Goal: Task Accomplishment & Management: Use online tool/utility

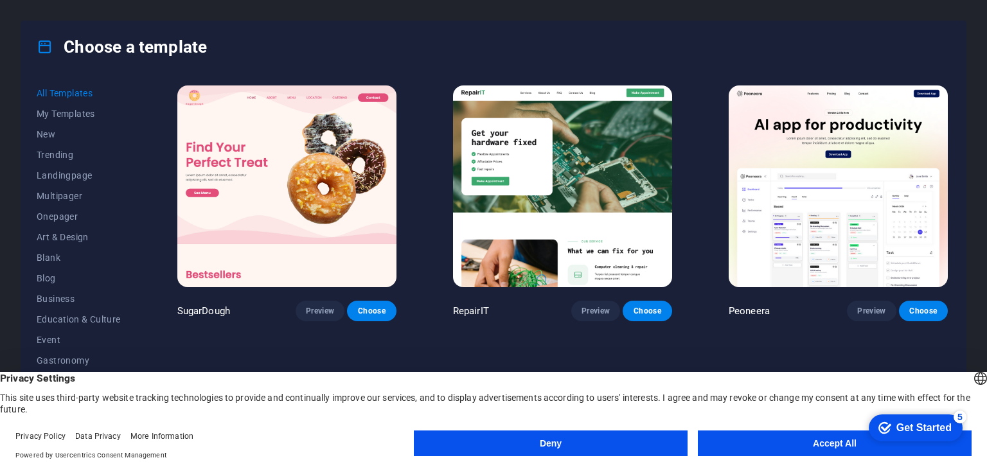
click at [361, 316] on button "Choose" at bounding box center [371, 311] width 49 height 21
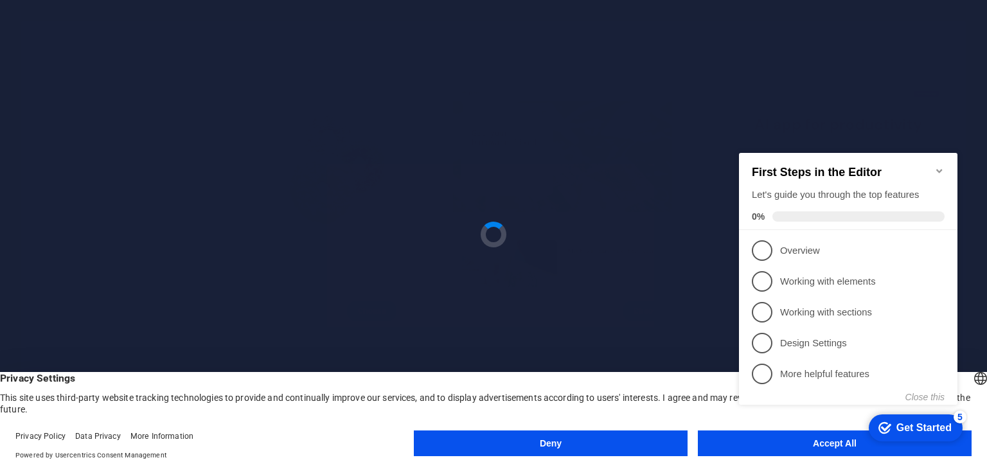
click at [768, 461] on div "Deny Accept All" at bounding box center [693, 446] width 558 height 31
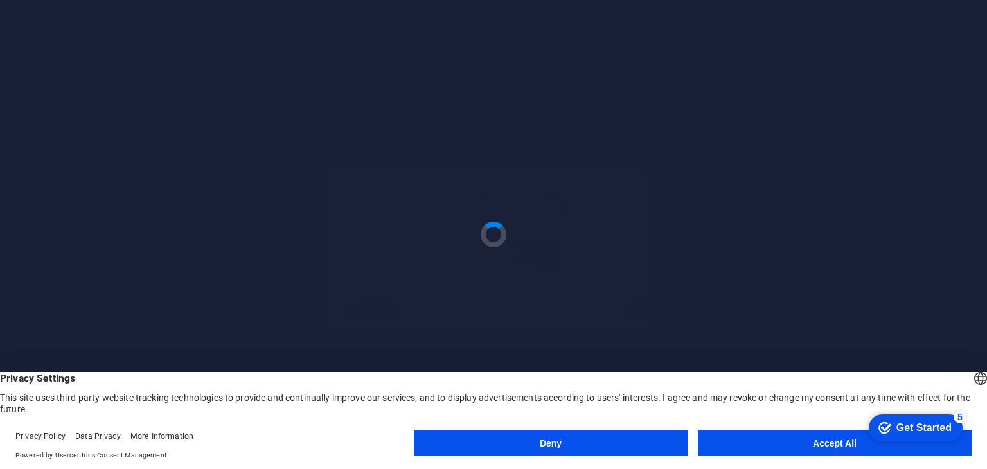
click html "checkmark Get Started 5 First Steps in the Editor Let's guide you through the t…"
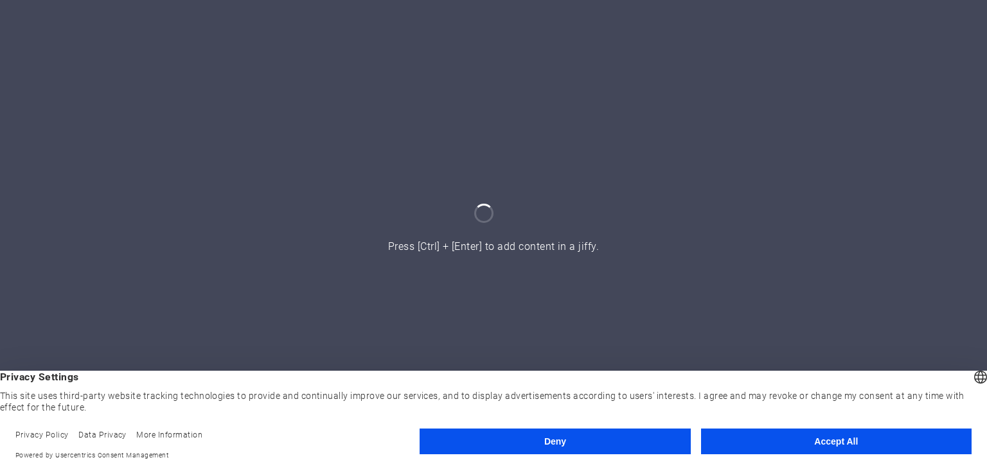
click at [743, 443] on button "Accept All" at bounding box center [836, 442] width 271 height 26
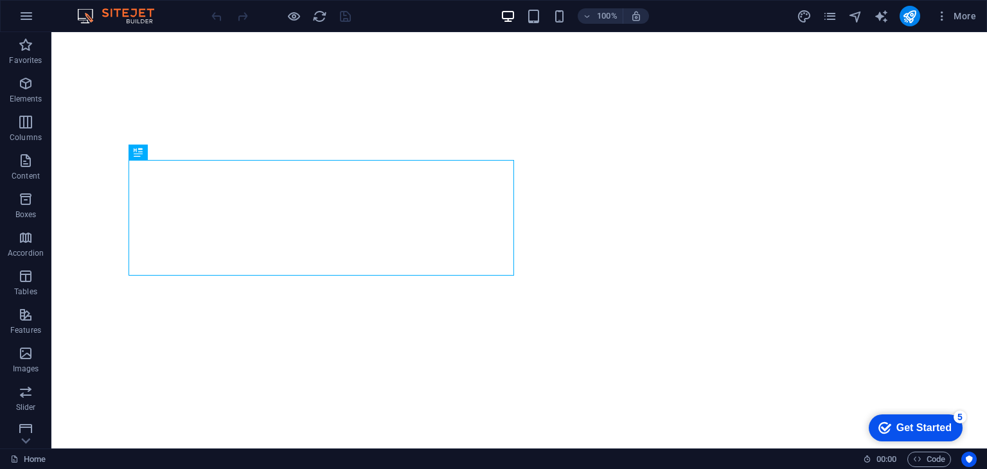
click at [879, 434] on div "checkmark Get Started 5" at bounding box center [916, 428] width 94 height 27
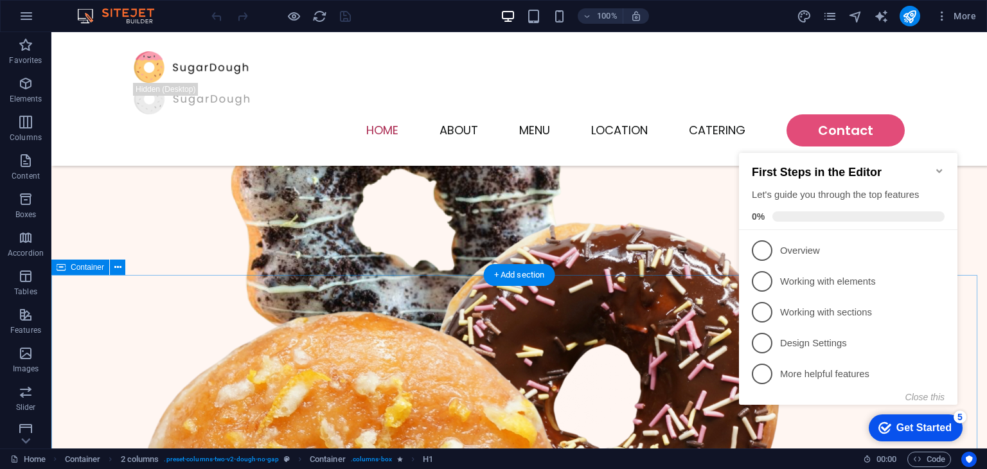
scroll to position [364, 0]
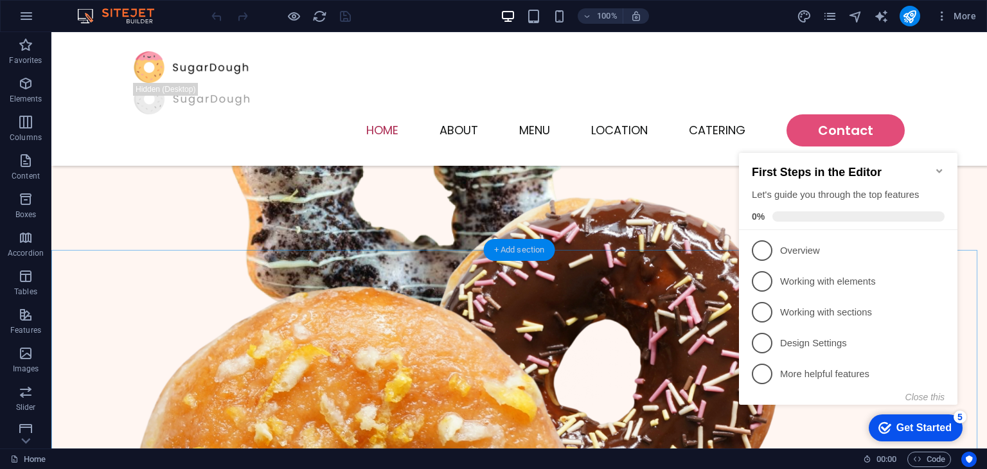
click at [519, 243] on div "+ Add section" at bounding box center [519, 250] width 71 height 22
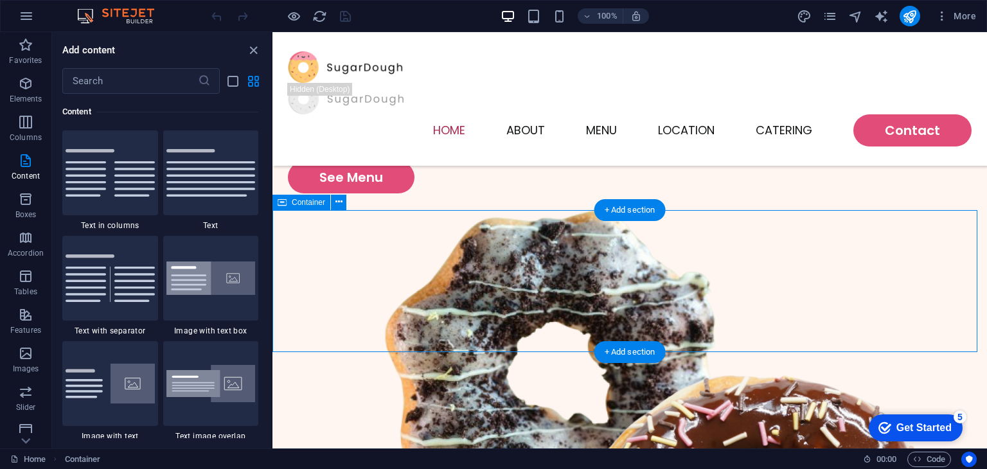
scroll to position [0, 0]
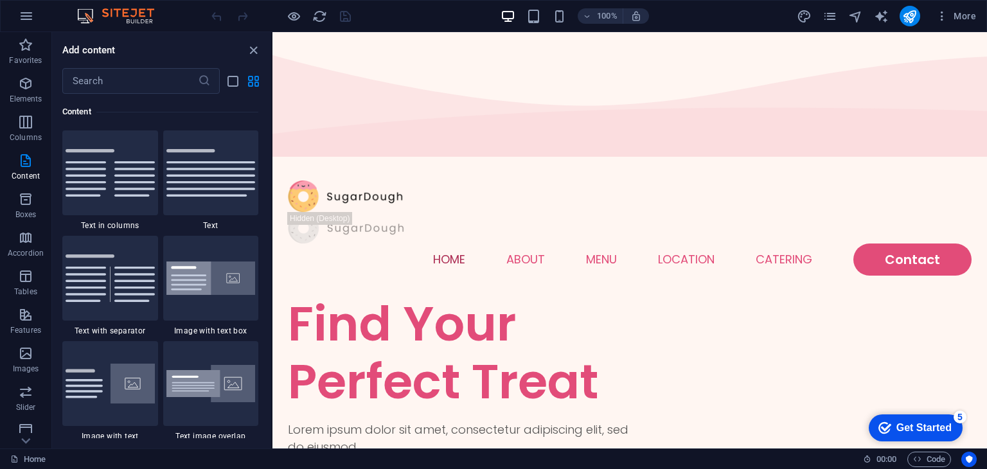
click at [941, 431] on div "Get Started" at bounding box center [924, 428] width 55 height 12
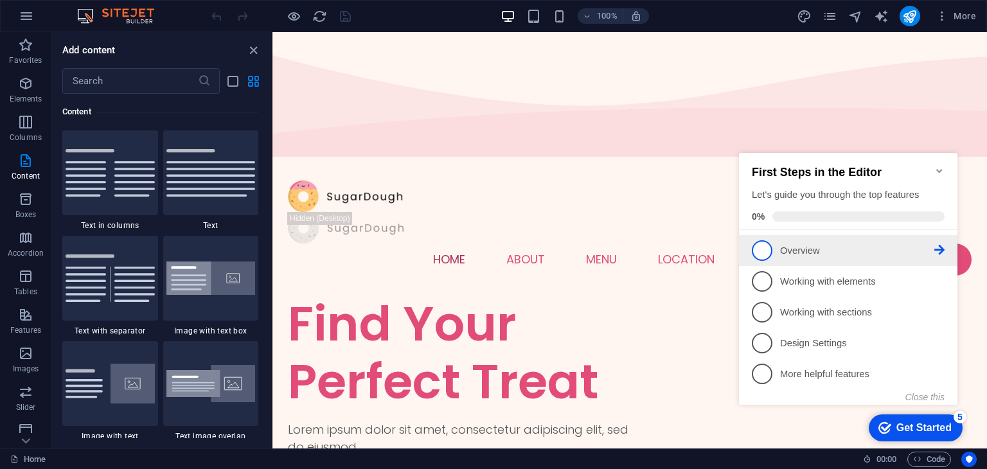
click at [764, 254] on span "1" at bounding box center [762, 250] width 21 height 21
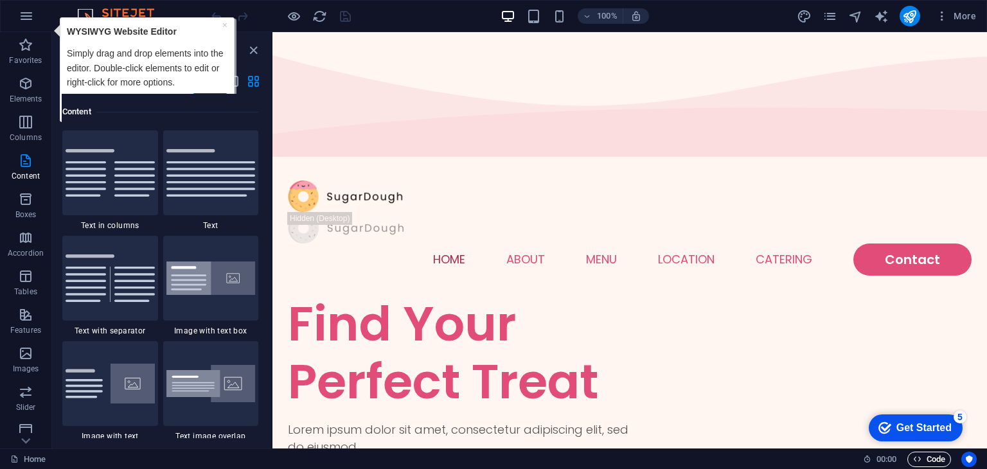
click at [921, 456] on span "Code" at bounding box center [929, 459] width 32 height 15
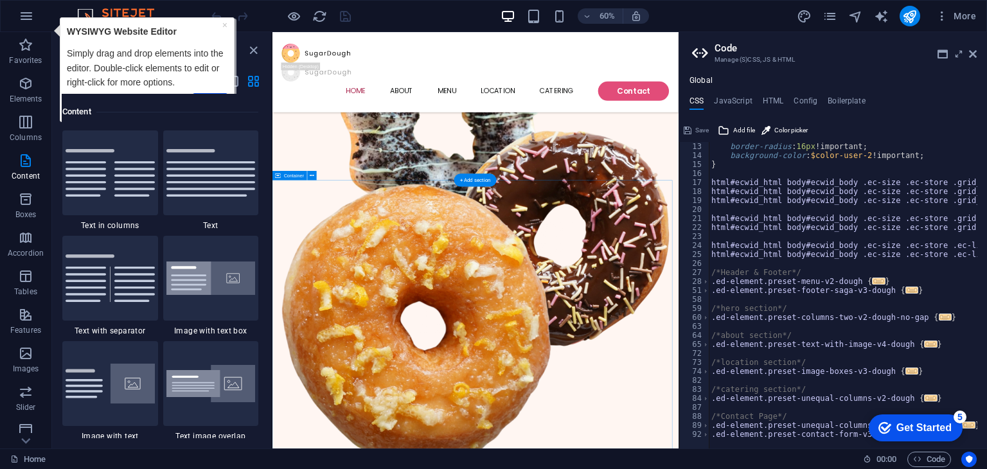
scroll to position [450, 0]
click at [765, 93] on div "Global CSS JavaScript HTML Config Boilerplate /* 13 14 15 16 17 18 19 20 21 22 …" at bounding box center [833, 262] width 308 height 373
click at [768, 97] on h4 "HTML" at bounding box center [773, 103] width 21 height 14
type textarea "<a href="#main-content" class="button wv-link-content">Skip to main content</a>"
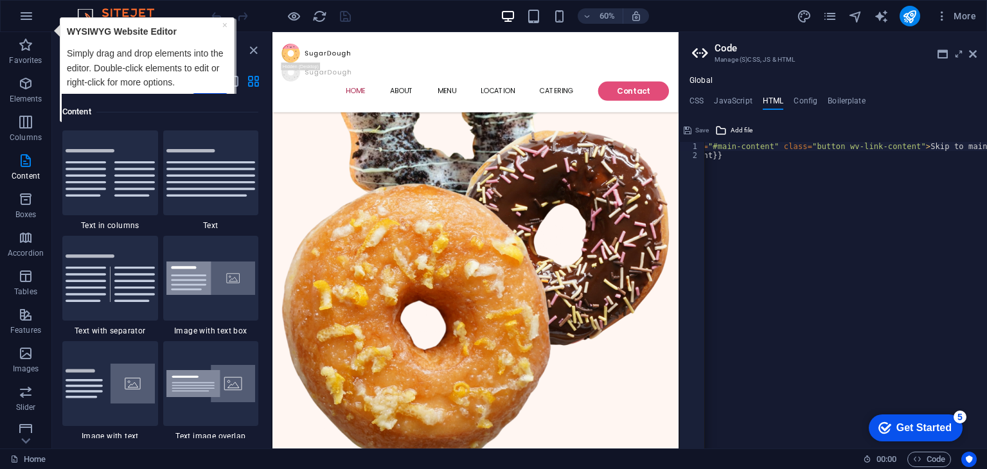
scroll to position [0, 0]
click at [690, 102] on h4 "CSS" at bounding box center [697, 103] width 14 height 14
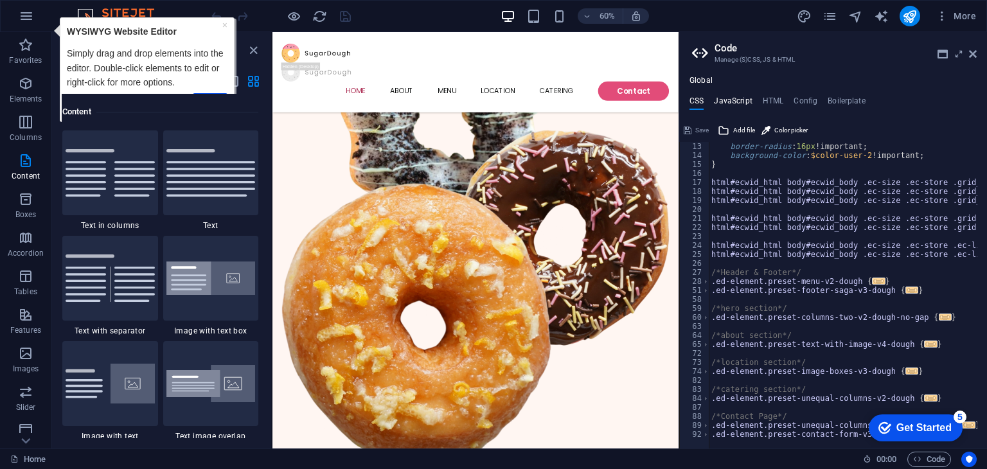
click at [728, 105] on h4 "JavaScript" at bounding box center [733, 103] width 38 height 14
type textarea "/* JS for preset "Menu V2" */"
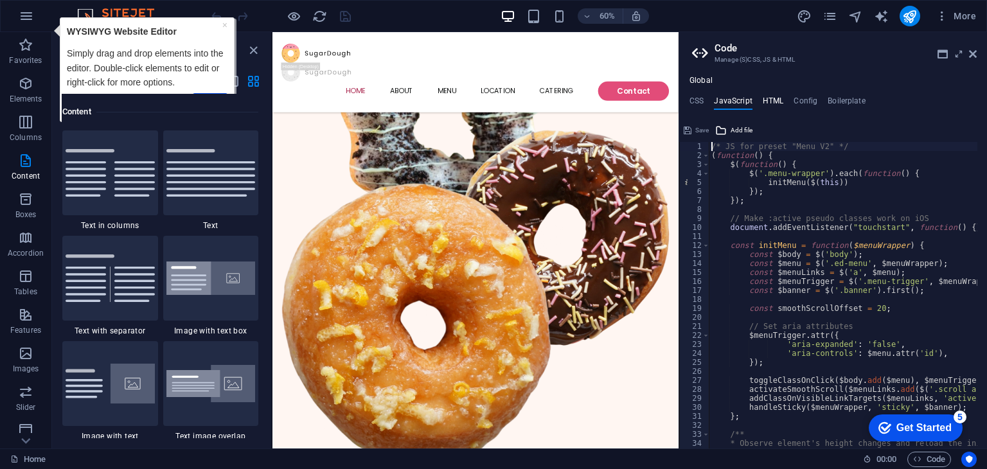
click at [773, 96] on h4 "HTML" at bounding box center [773, 103] width 21 height 14
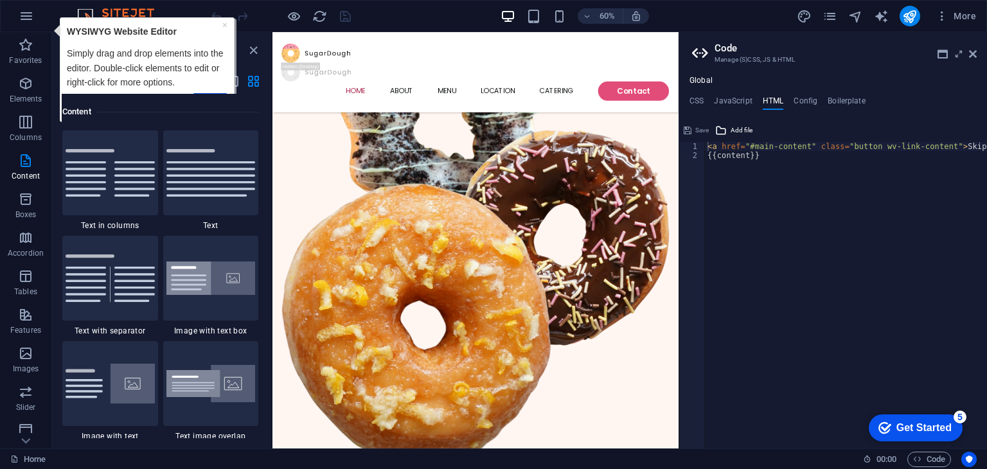
click at [806, 93] on div "Global CSS JavaScript HTML Config Boilerplate /* 13 14 15 16 17 18 19 20 21 22 …" at bounding box center [833, 262] width 308 height 373
click at [810, 103] on h4 "Config" at bounding box center [806, 103] width 24 height 14
type textarea "$color-background: #fff6f2;"
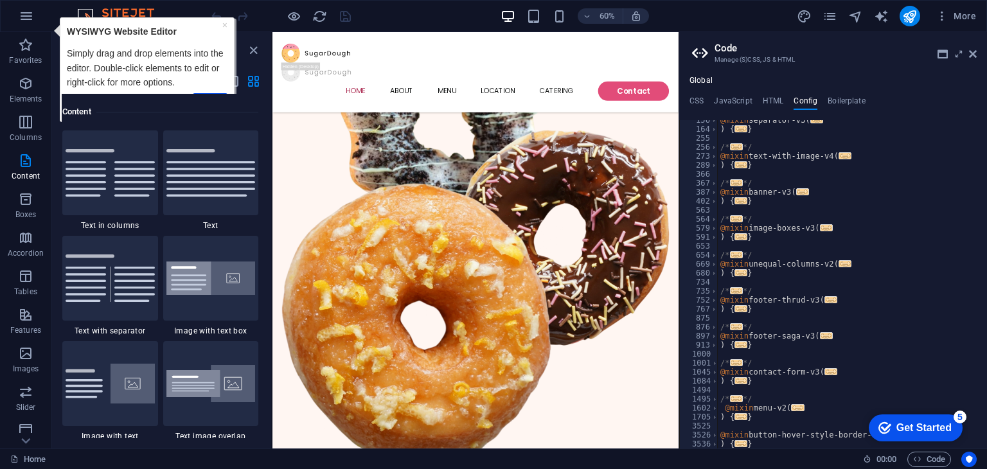
scroll to position [643, 0]
click at [834, 95] on div "Global CSS JavaScript HTML Config Boilerplate /* 13 14 15 16 17 18 19 20 21 22 …" at bounding box center [833, 262] width 308 height 373
click at [834, 100] on h4 "Boilerplate" at bounding box center [847, 103] width 38 height 14
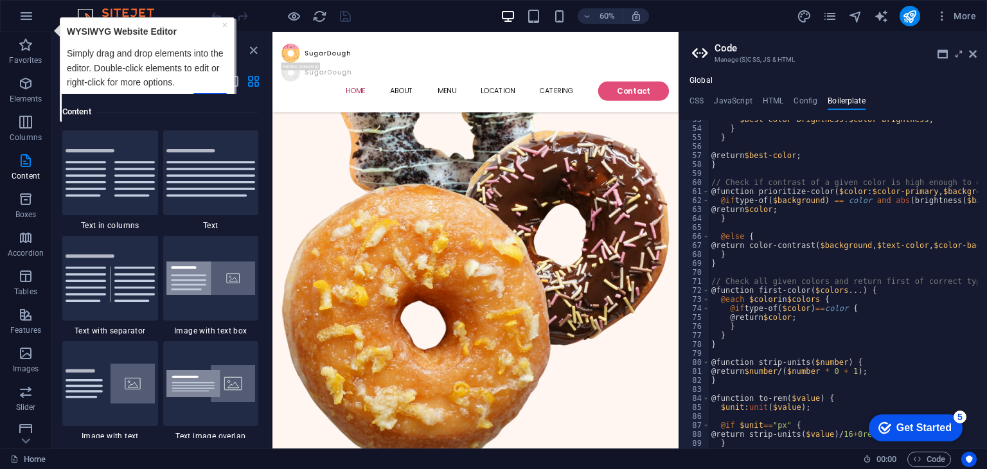
scroll to position [268, 0]
click at [972, 53] on icon at bounding box center [973, 54] width 8 height 10
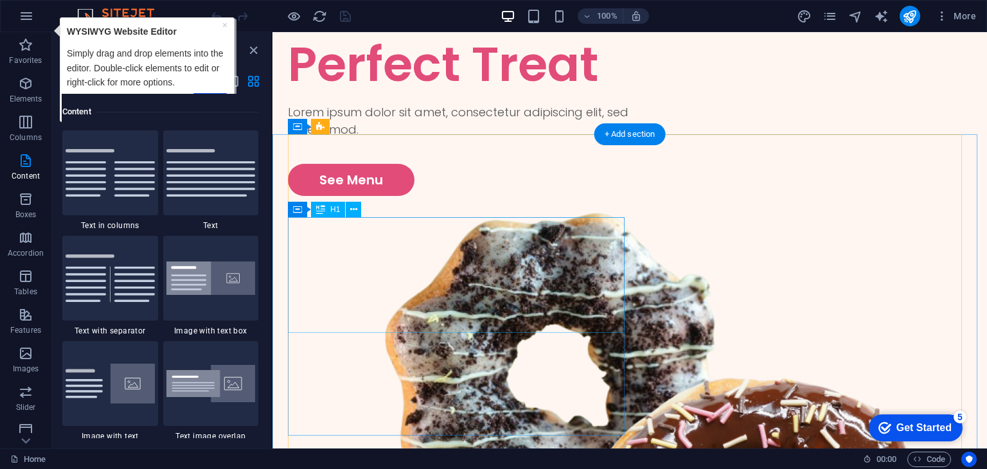
scroll to position [0, 0]
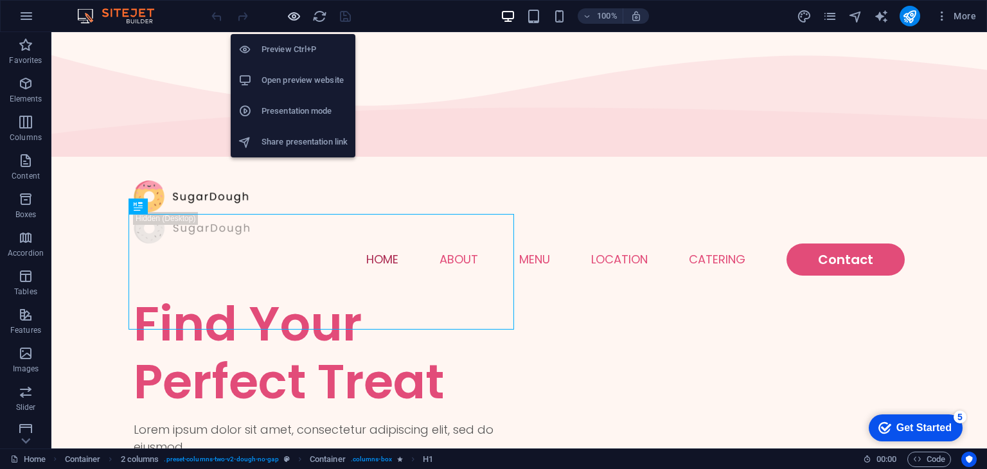
click at [298, 22] on icon "button" at bounding box center [294, 16] width 15 height 15
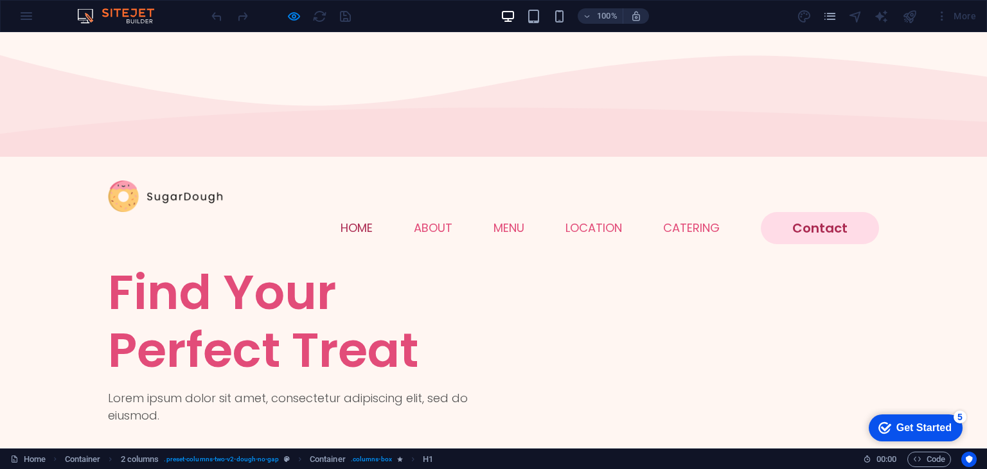
click at [783, 212] on link "Contact" at bounding box center [820, 228] width 118 height 32
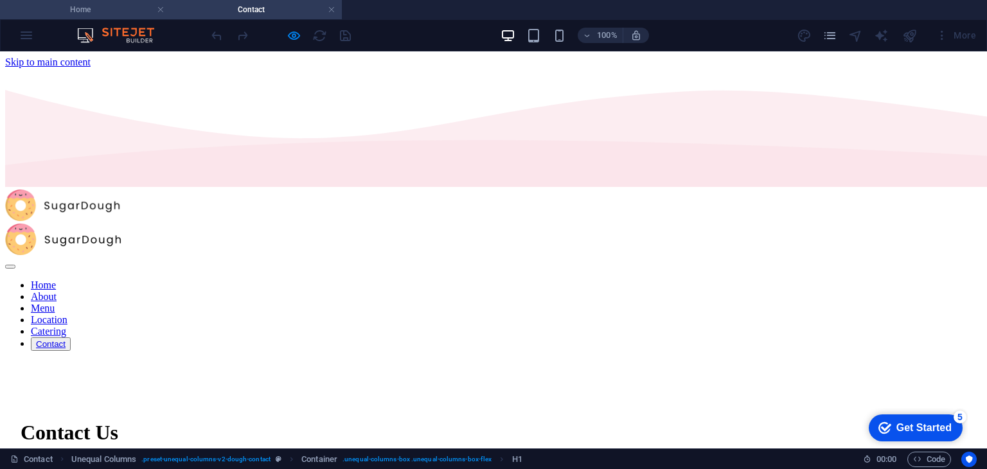
click at [75, 8] on h4 "Home" at bounding box center [85, 10] width 171 height 14
